Goal: Transaction & Acquisition: Subscribe to service/newsletter

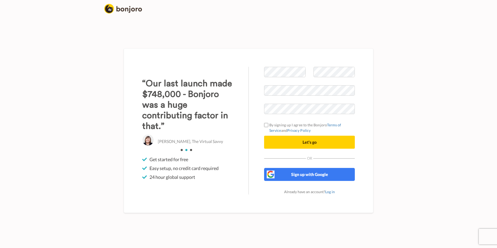
click at [256, 107] on div "Welcome to Bonjoro By signing up I agree to the Bonjoro Terms of Service and Pr…" at bounding box center [310, 131] width 122 height 128
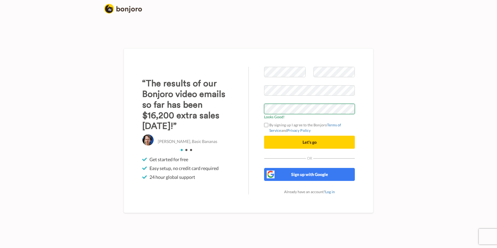
click at [264, 136] on button "Let's go" at bounding box center [309, 142] width 91 height 13
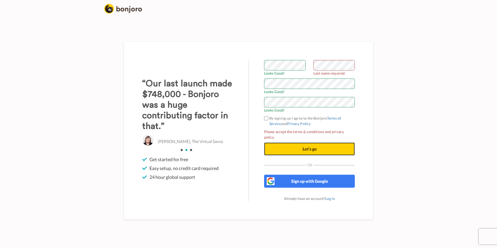
click at [278, 146] on button "Let's go" at bounding box center [309, 149] width 91 height 13
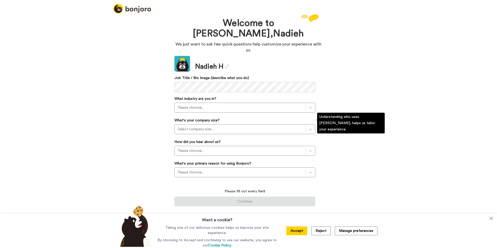
click at [134, 114] on div "Welcome to [PERSON_NAME], [PERSON_NAME] We just want to ask few quick questions…" at bounding box center [248, 130] width 497 height 235
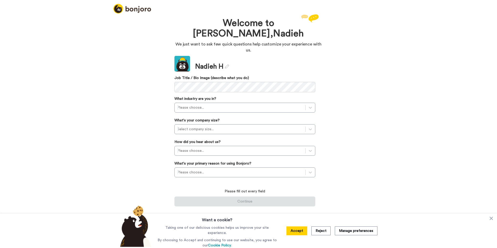
click at [147, 84] on div "Welcome to Bonjoro, Nadieh We just want to ask few quick questions help customi…" at bounding box center [248, 130] width 497 height 235
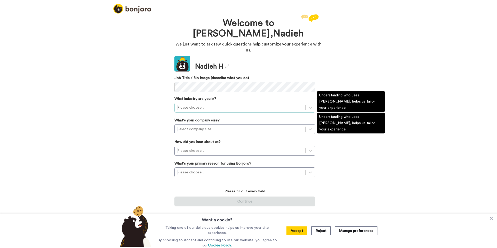
click at [187, 103] on div "Please choose..." at bounding box center [245, 108] width 141 height 10
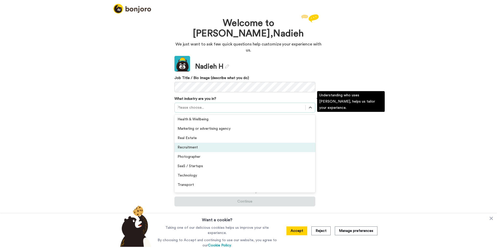
scroll to position [69, 0]
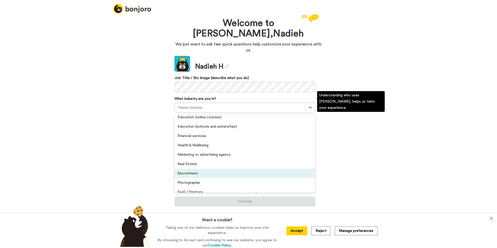
click at [186, 169] on div "Recruitment" at bounding box center [245, 173] width 141 height 9
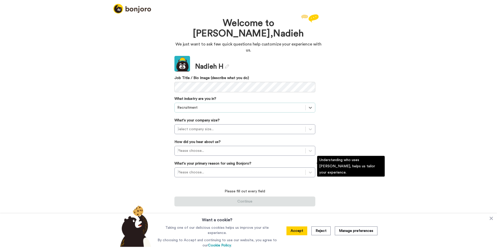
drag, startPoint x: 149, startPoint y: 142, endPoint x: 172, endPoint y: 133, distance: 24.8
click at [148, 142] on div "Welcome to Bonjoro, Nadieh We just want to ask few quick questions help customi…" at bounding box center [248, 130] width 497 height 235
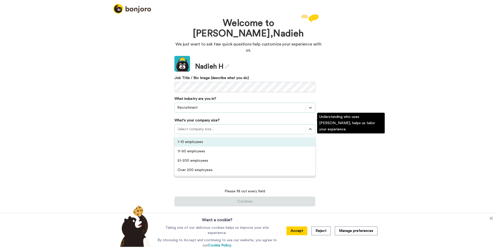
click at [211, 126] on div at bounding box center [240, 129] width 126 height 6
click at [194, 138] on div "1-10 employees" at bounding box center [245, 141] width 141 height 9
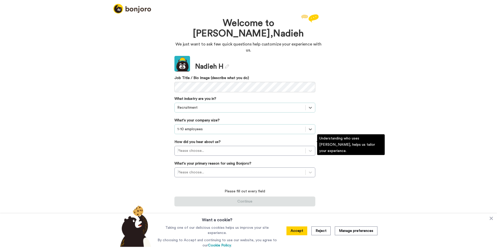
click at [148, 137] on div "Welcome to Bonjoro, Nadieh We just want to ask few quick questions help customi…" at bounding box center [248, 130] width 497 height 235
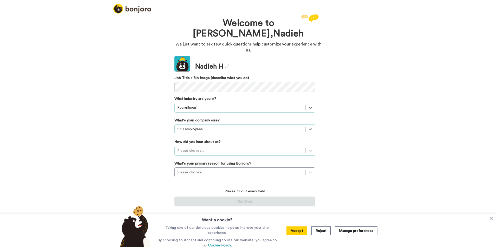
click at [183, 148] on div at bounding box center [240, 151] width 126 height 6
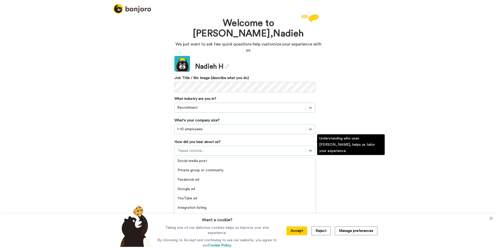
scroll to position [111, 0]
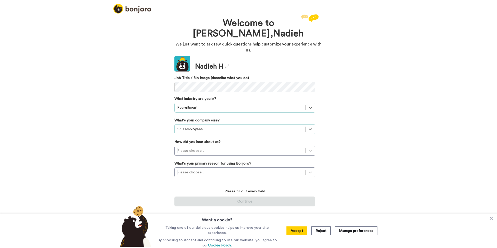
click at [160, 180] on div "Welcome to Bonjoro, Nadieh We just want to ask few quick questions help customi…" at bounding box center [248, 130] width 497 height 235
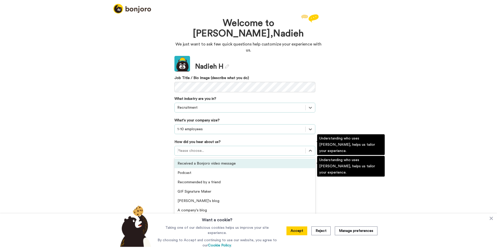
click at [191, 149] on div "Please choose..." at bounding box center [245, 151] width 141 height 10
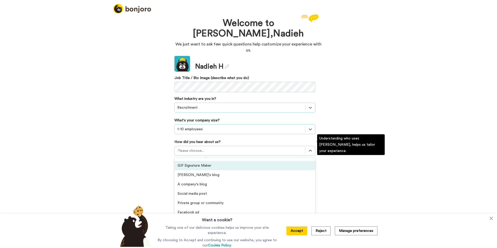
scroll to position [0, 0]
click at [197, 159] on div "Received a Bonjoro video message" at bounding box center [245, 163] width 141 height 9
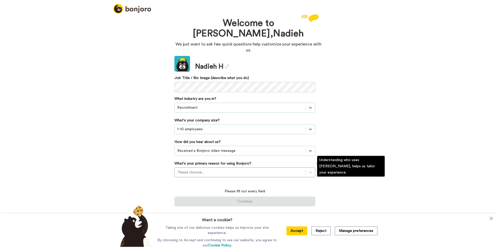
click at [157, 162] on div "Welcome to Bonjoro, Nadieh We just want to ask few quick questions help customi…" at bounding box center [248, 130] width 497 height 235
click at [191, 168] on div "Please choose..." at bounding box center [240, 172] width 131 height 8
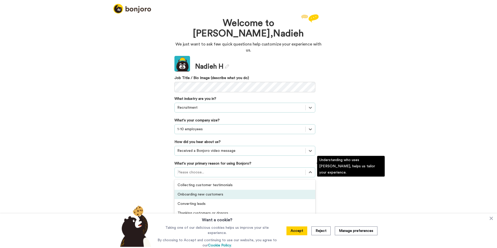
click at [204, 190] on div "Onboarding new customers" at bounding box center [245, 194] width 141 height 9
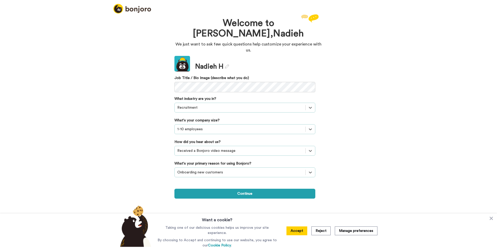
click at [147, 184] on div "Welcome to Bonjoro, Nadieh We just want to ask few quick questions help customi…" at bounding box center [248, 130] width 497 height 235
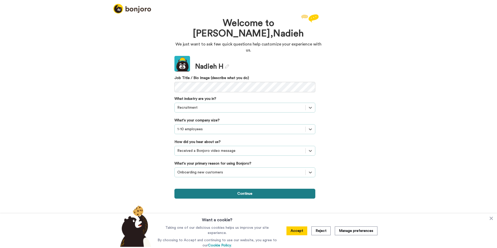
click at [198, 189] on button "Continue" at bounding box center [245, 194] width 141 height 10
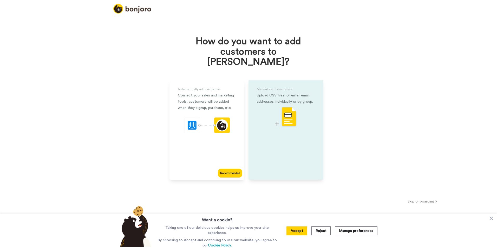
click at [277, 114] on img at bounding box center [286, 117] width 22 height 21
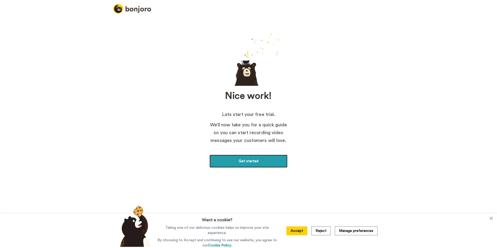
click at [236, 162] on link "Get started" at bounding box center [249, 161] width 78 height 13
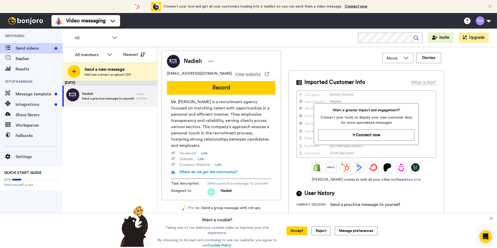
click at [459, 92] on div "Nadieh nadieh@mr-jobs.nl View website Record Mr. Jobs is a recruitment agency f…" at bounding box center [328, 149] width 332 height 196
click at [153, 169] on div "October 7 Nadieh Send a practice message to yourself 1 min. geleden" at bounding box center [109, 165] width 95 height 168
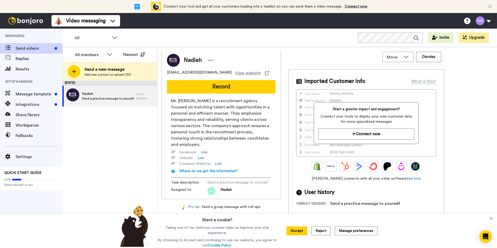
scroll to position [2, 0]
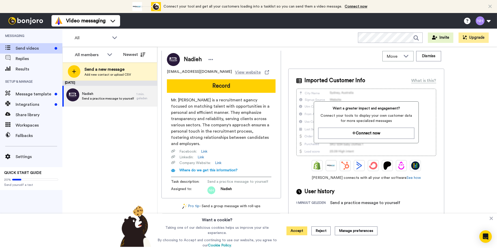
click at [301, 230] on button "Accept" at bounding box center [297, 231] width 21 height 9
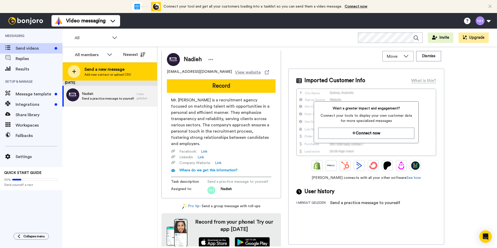
click at [81, 72] on div "Send a new message Add new contact or upload CSV" at bounding box center [110, 71] width 94 height 18
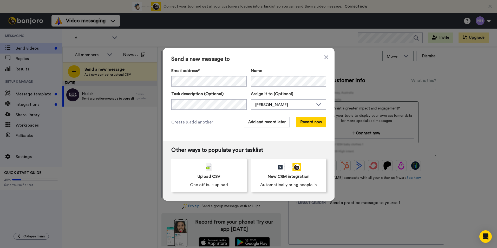
click at [239, 116] on div "Send a new message to Email address* No search result for ‘ mylene@mr-jobs.nl ’…" at bounding box center [249, 94] width 172 height 93
click at [259, 123] on button "Add and record later" at bounding box center [267, 122] width 46 height 10
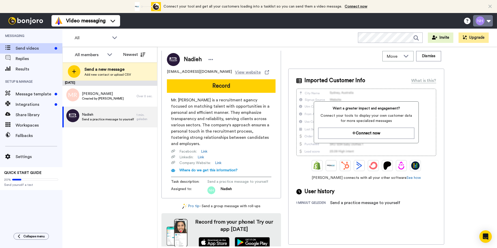
click at [482, 21] on button at bounding box center [483, 20] width 20 height 11
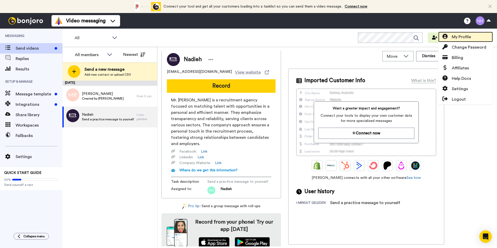
click at [471, 36] on span "My Profile" at bounding box center [461, 37] width 19 height 6
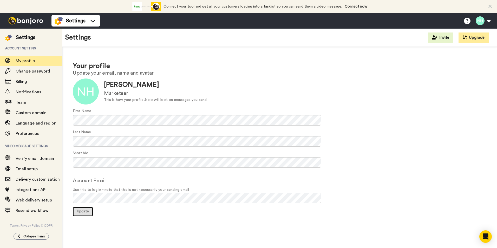
click at [87, 211] on span "Update" at bounding box center [83, 212] width 12 height 4
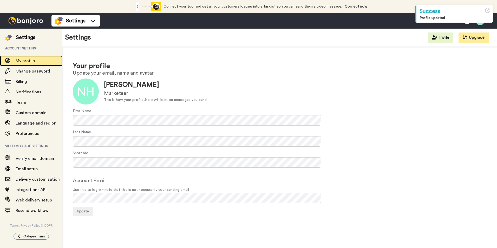
click at [18, 63] on span "My profile" at bounding box center [25, 61] width 19 height 4
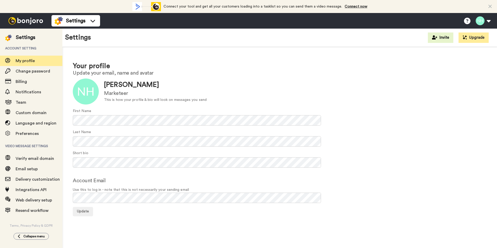
click at [25, 21] on img at bounding box center [25, 20] width 39 height 7
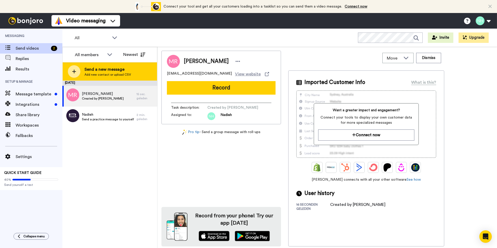
click at [75, 72] on icon at bounding box center [74, 71] width 4 height 5
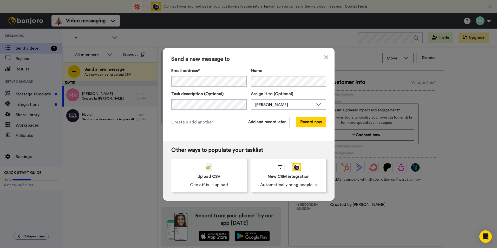
click at [215, 117] on div "Create & add another Add and record later Record now" at bounding box center [248, 122] width 155 height 10
click at [300, 124] on button "Record now" at bounding box center [311, 122] width 30 height 10
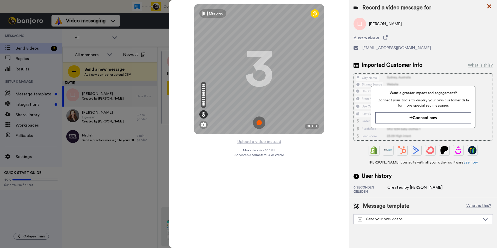
click at [490, 6] on icon at bounding box center [489, 6] width 4 height 4
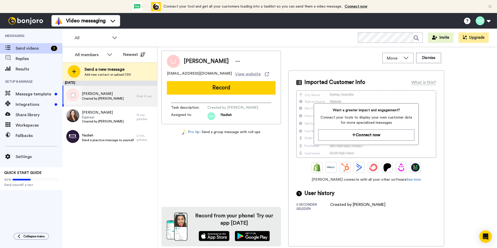
click at [91, 95] on span "Luuk Janssen" at bounding box center [103, 93] width 42 height 5
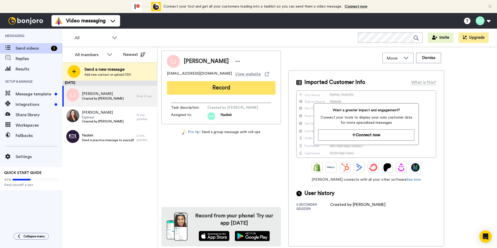
click at [190, 86] on button "Record" at bounding box center [221, 88] width 109 height 14
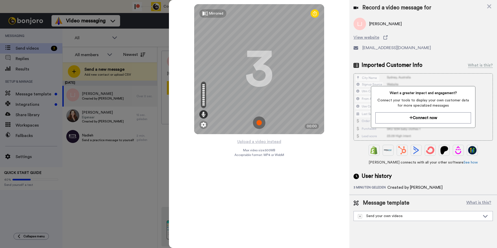
click at [258, 121] on img at bounding box center [259, 123] width 12 height 12
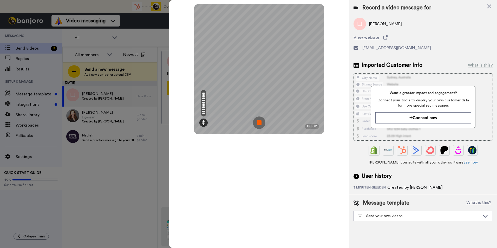
click at [260, 123] on img at bounding box center [259, 123] width 12 height 12
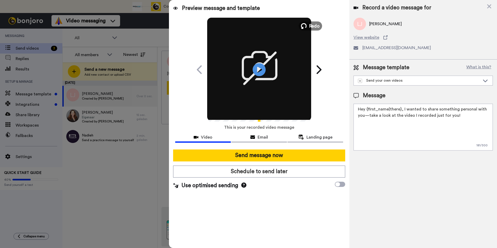
click at [316, 25] on span "Redo" at bounding box center [314, 25] width 11 height 7
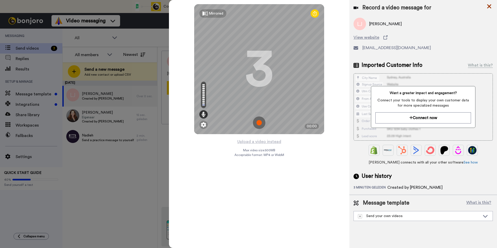
click at [490, 7] on icon at bounding box center [489, 6] width 5 height 7
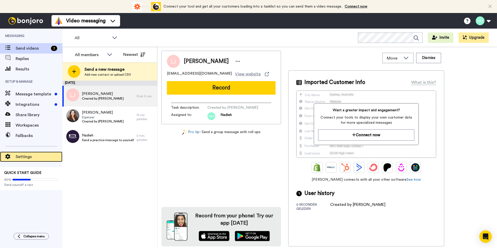
click at [24, 155] on span "Settings" at bounding box center [39, 157] width 47 height 6
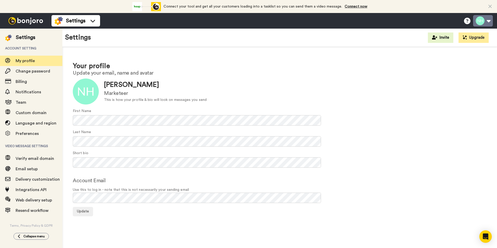
click at [486, 18] on button at bounding box center [483, 20] width 20 height 11
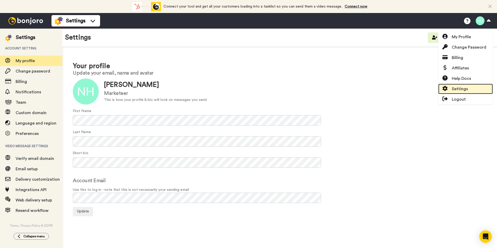
click at [454, 89] on span "Settings" at bounding box center [460, 89] width 16 height 6
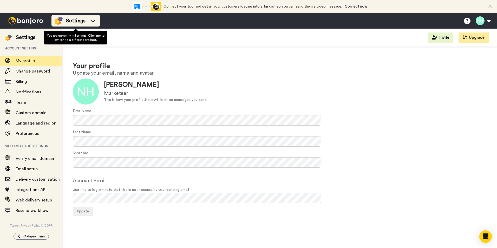
click at [55, 18] on img at bounding box center [59, 21] width 8 height 8
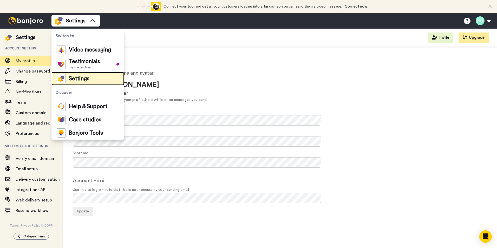
click at [74, 74] on li "Settings" at bounding box center [88, 78] width 73 height 13
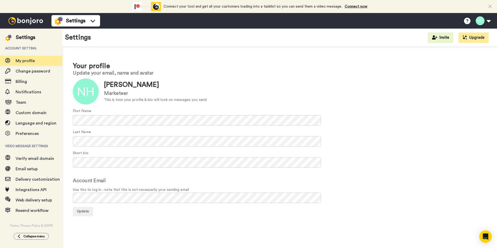
click at [27, 22] on img at bounding box center [25, 20] width 39 height 7
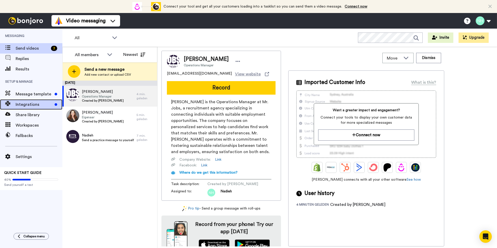
click at [29, 105] on span "Integrations" at bounding box center [34, 104] width 37 height 6
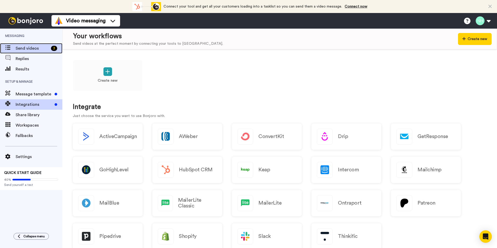
click at [25, 50] on span "Send videos" at bounding box center [32, 48] width 33 height 6
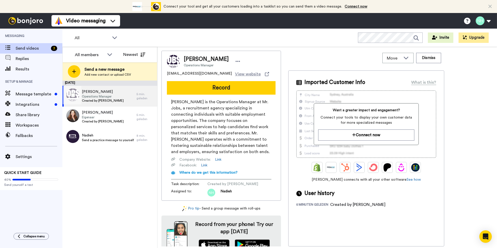
click at [114, 97] on span "Operations Manager" at bounding box center [103, 96] width 42 height 4
click at [178, 87] on button "Record" at bounding box center [221, 88] width 109 height 14
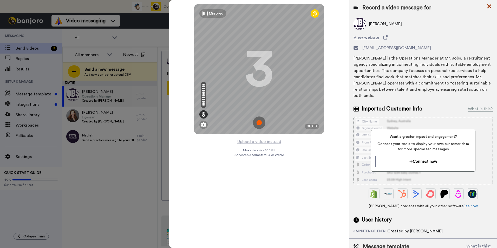
click at [489, 7] on icon at bounding box center [489, 6] width 4 height 4
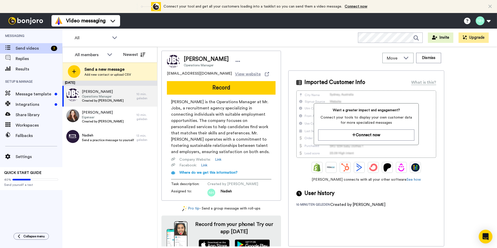
click at [485, 239] on icon "Intercom Messenger openen" at bounding box center [486, 236] width 6 height 7
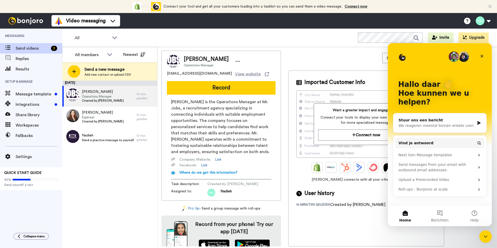
click at [413, 122] on div "Stuur ons een bericht" at bounding box center [437, 120] width 76 height 5
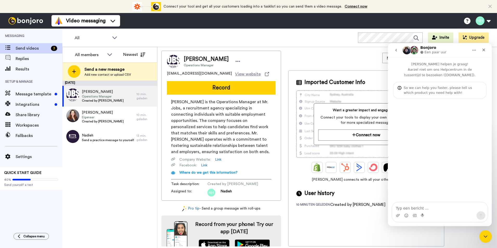
click at [395, 209] on textarea "Typ een bericht …" at bounding box center [440, 207] width 95 height 9
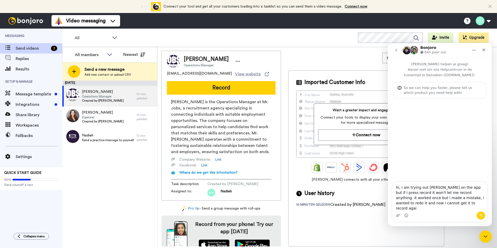
type textarea "hi, i am trying out [PERSON_NAME] on the app but if i press record it won't let…"
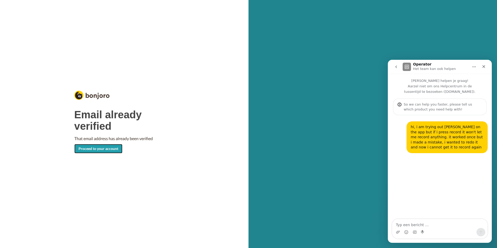
click at [104, 149] on link "Proceed to your account" at bounding box center [98, 148] width 48 height 9
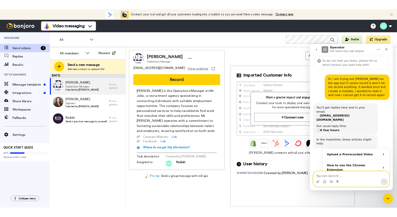
scroll to position [35, 0]
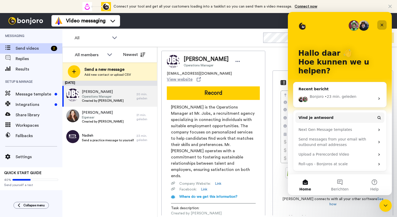
click at [381, 23] on icon "Sluiten" at bounding box center [382, 25] width 4 height 4
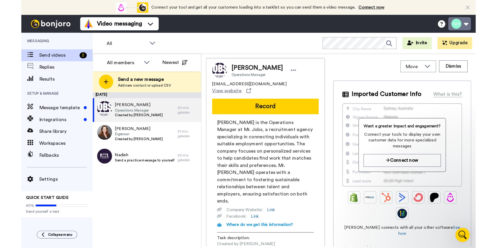
scroll to position [0, 0]
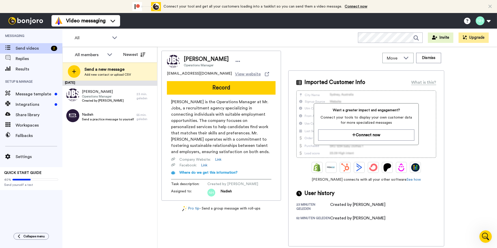
click at [99, 195] on div "[DATE] [PERSON_NAME] Operations Manager Created by [PERSON_NAME] 23 min. gelede…" at bounding box center [109, 165] width 95 height 168
